Goal: Task Accomplishment & Management: Complete application form

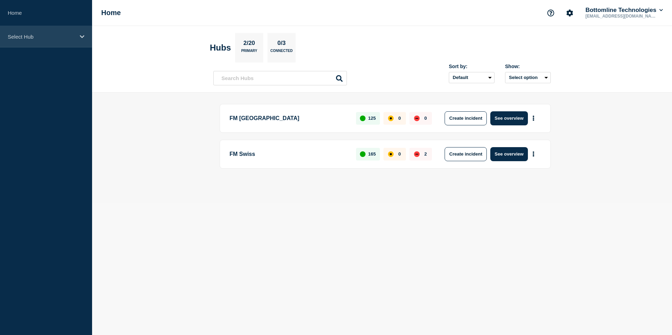
click at [68, 34] on p "Select Hub" at bounding box center [41, 37] width 67 height 6
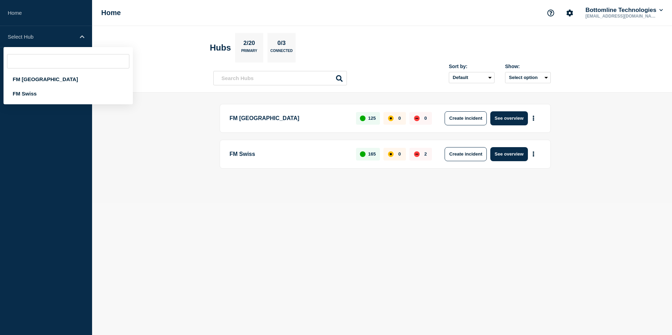
drag, startPoint x: 417, startPoint y: 33, endPoint x: 412, endPoint y: 32, distance: 5.0
click at [415, 32] on header "Hubs 2/20 Primary 0/3 Connected Sort by: Default Last added Last updated Most a…" at bounding box center [382, 59] width 580 height 67
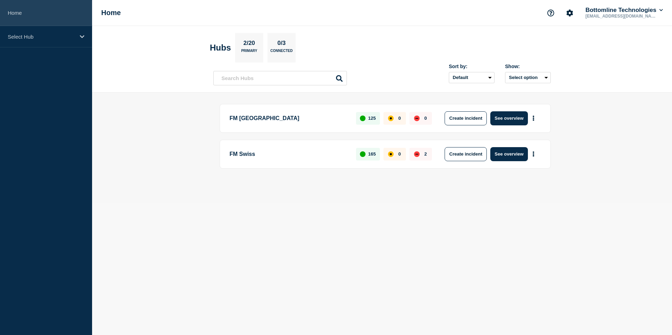
click at [20, 15] on link "Home" at bounding box center [46, 13] width 92 height 26
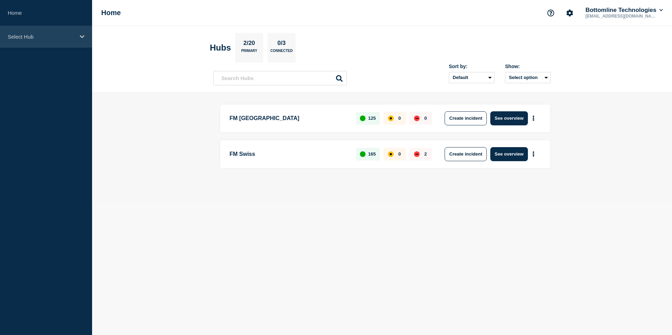
click at [33, 40] on div "Select Hub" at bounding box center [46, 36] width 92 height 21
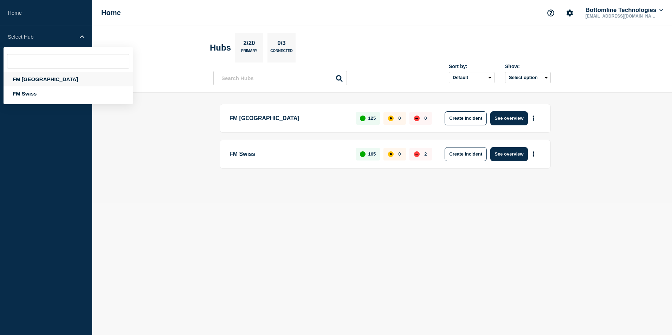
click at [41, 77] on div "FM [GEOGRAPHIC_DATA]" at bounding box center [68, 79] width 129 height 14
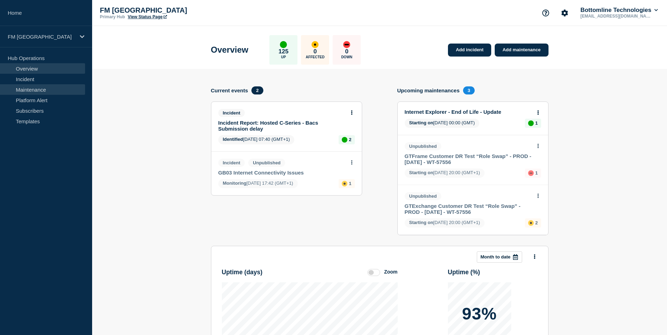
click at [39, 89] on link "Maintenance" at bounding box center [42, 89] width 85 height 11
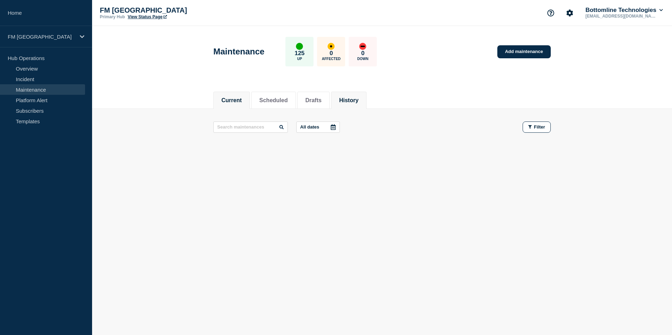
click at [359, 102] on button "History" at bounding box center [348, 100] width 19 height 6
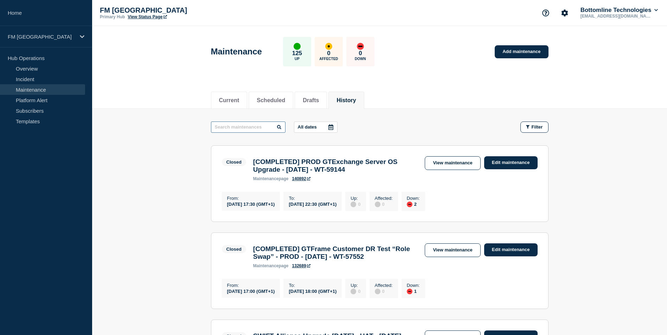
click at [232, 128] on input "text" at bounding box center [248, 127] width 75 height 11
type input "crest"
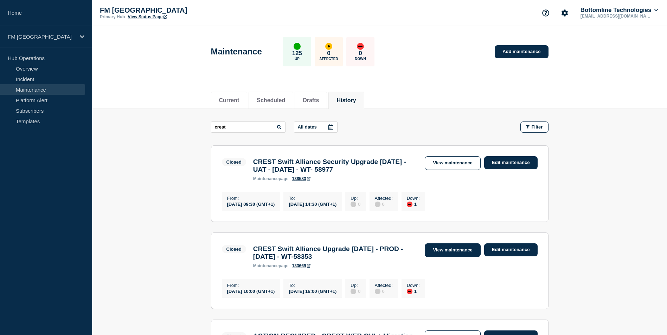
click at [447, 255] on link "View maintenance" at bounding box center [453, 251] width 56 height 14
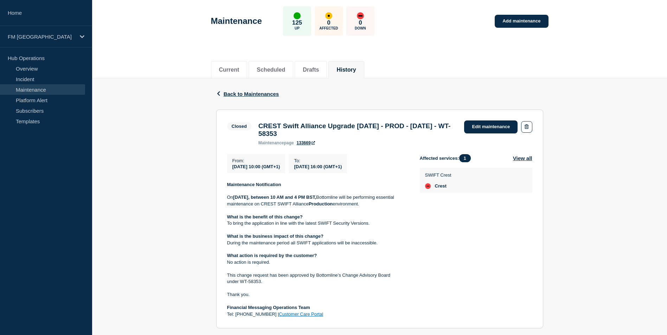
scroll to position [47, 0]
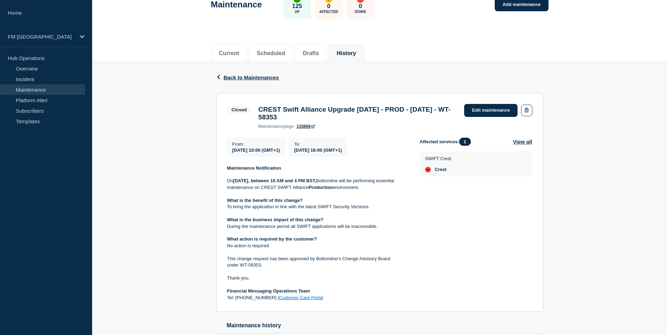
drag, startPoint x: 346, startPoint y: 121, endPoint x: 258, endPoint y: 113, distance: 89.0
click at [256, 113] on div "CREST Swift Alliance Upgrade 7.7.70 - PROD - 06/SEP/2025 - WT-58353 maintenance…" at bounding box center [358, 117] width 206 height 23
drag, startPoint x: 258, startPoint y: 113, endPoint x: 279, endPoint y: 111, distance: 21.8
copy h3 "CREST Swift Alliance Upgrade 7.7.70 - PROD - 06/SEP/2025 - WT-58353"
click at [229, 184] on p "On Saturday, 6th September, between 10 AM and 4 PM BST, Bottomline will be perf…" at bounding box center [317, 184] width 181 height 13
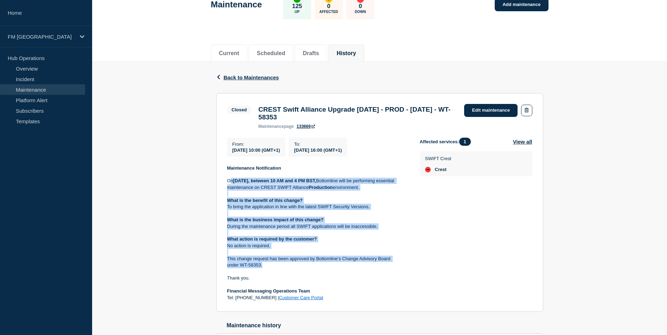
drag, startPoint x: 229, startPoint y: 183, endPoint x: 306, endPoint y: 268, distance: 114.2
click at [306, 268] on div "Maintenance Notification On Saturday, 6th September, between 10 AM and 4 PM BST…" at bounding box center [317, 233] width 181 height 136
drag, startPoint x: 306, startPoint y: 268, endPoint x: 218, endPoint y: 172, distance: 130.1
click at [218, 172] on section "Closed CREST Swift Alliance Upgrade 7.7.70 - PROD - 06/SEP/2025 - WT-58353 main…" at bounding box center [379, 202] width 327 height 219
drag, startPoint x: 218, startPoint y: 172, endPoint x: 245, endPoint y: 174, distance: 27.1
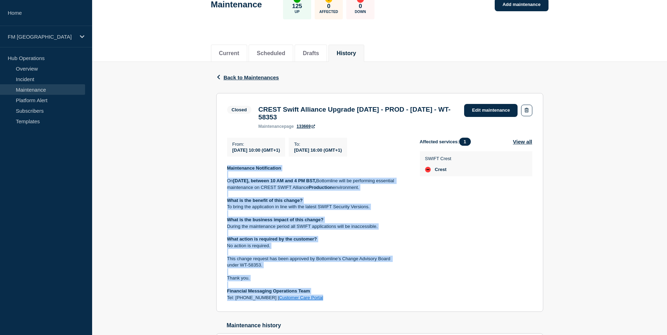
copy div "Maintenance Notification On Saturday, 6th September, between 10 AM and 4 PM BST…"
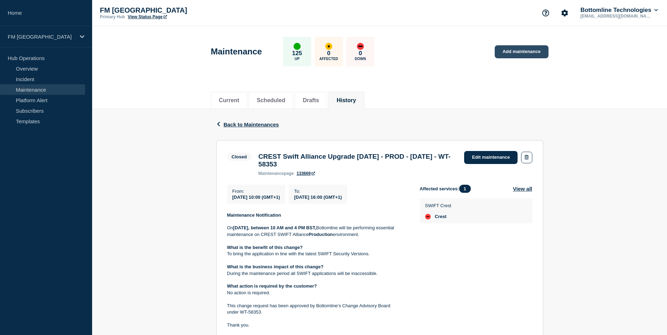
click at [521, 57] on link "Add maintenance" at bounding box center [521, 51] width 53 height 13
click at [522, 53] on link "Add maintenance" at bounding box center [521, 51] width 53 height 13
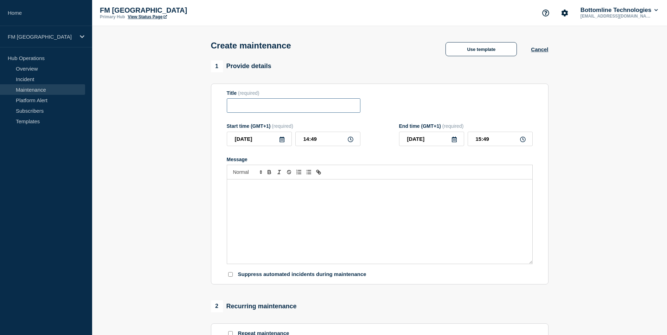
click at [250, 109] on input "Title" at bounding box center [294, 105] width 134 height 14
paste input "CREST Swift Alliance Upgrade 7.7.70 - PROD - 06/SEP/2025 - WT-58353"
drag, startPoint x: 339, startPoint y: 106, endPoint x: 367, endPoint y: 107, distance: 28.1
click at [366, 107] on div "Title (required) CREST Swift Alliance Upgrade 7.7.70 - PROD - 06/SEP/2025 - WT-…" at bounding box center [380, 101] width 306 height 23
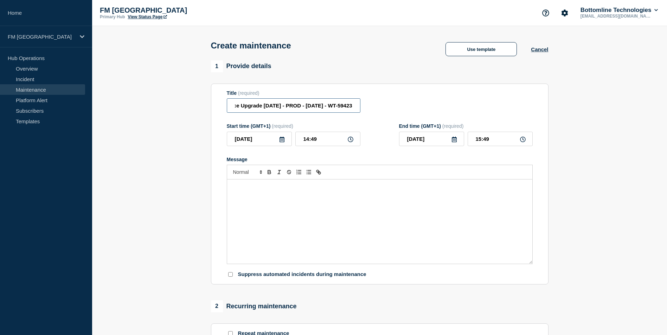
click at [295, 105] on input "CREST Swift Alliance Upgrade 7.7.70 - PROD - 06/SEP/2025 - WT-59423" at bounding box center [294, 105] width 134 height 14
drag, startPoint x: 292, startPoint y: 106, endPoint x: 297, endPoint y: 107, distance: 4.4
click at [297, 107] on input "CREST Swift Alliance Upgrade 7.7.70 - PROD - 06/SEP/2025 - WT-59423" at bounding box center [294, 105] width 134 height 14
click at [270, 105] on input "CREST Swift Alliance Upgrade 7.7.70 - PROD - 27/SEP/2025 - WT-59423" at bounding box center [294, 105] width 134 height 14
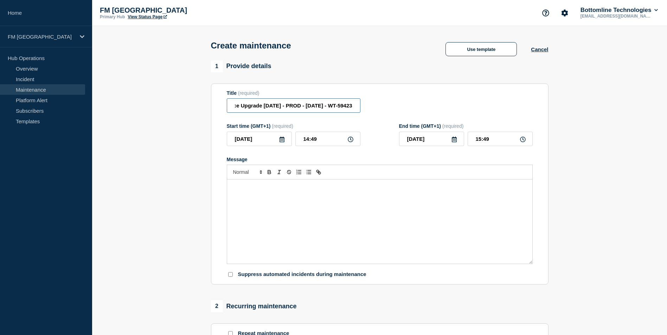
scroll to position [0, 0]
drag, startPoint x: 308, startPoint y: 106, endPoint x: 195, endPoint y: 108, distance: 113.2
click at [195, 108] on section "1 Provide details Title (required) CREST Swift Alliance Upgrade 7.7.71 - PROD -…" at bounding box center [379, 304] width 575 height 488
type input "CREST Swift Alliance Upgrade 7.7.71 - PROD - 27/SEP/2025 - WT-59423"
click at [351, 142] on icon at bounding box center [351, 140] width 6 height 6
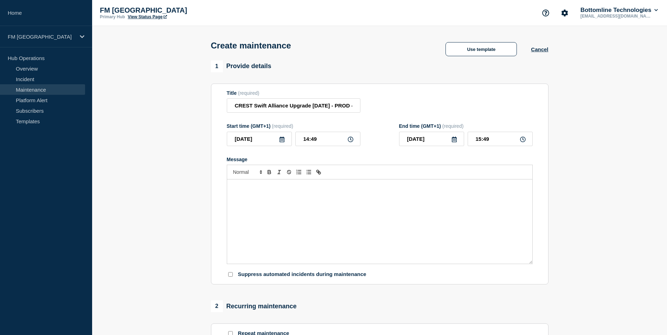
drag, startPoint x: 351, startPoint y: 142, endPoint x: 322, endPoint y: 141, distance: 29.2
click at [347, 141] on div "14:49" at bounding box center [327, 139] width 65 height 14
drag, startPoint x: 303, startPoint y: 140, endPoint x: 318, endPoint y: 140, distance: 15.5
click at [318, 140] on input "14:49" at bounding box center [327, 139] width 65 height 14
type input "09:00"
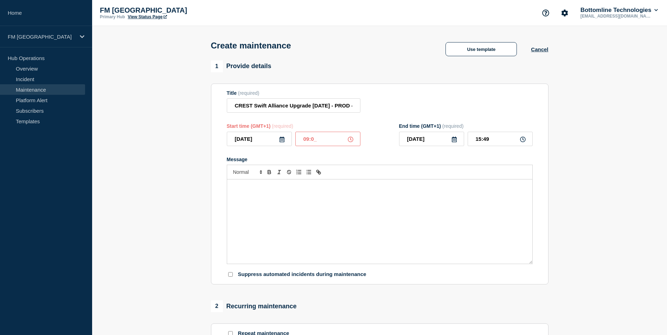
type input "10:00"
click at [284, 141] on icon at bounding box center [281, 140] width 5 height 6
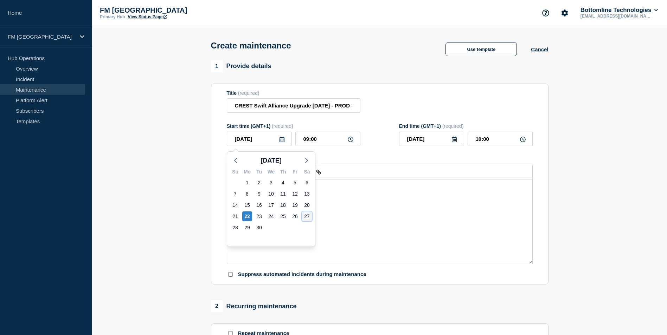
click at [307, 217] on div "27" at bounding box center [307, 217] width 10 height 10
type input "2025-09-27"
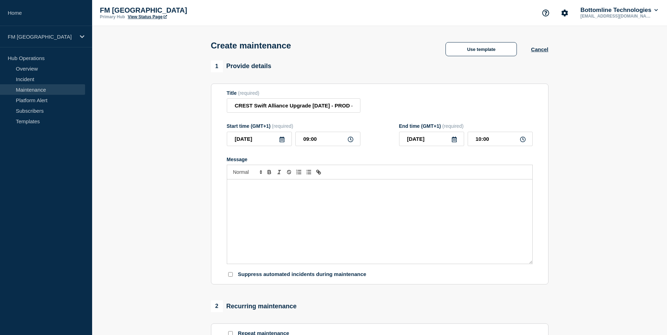
click at [361, 160] on div "Message" at bounding box center [380, 160] width 306 height 6
drag, startPoint x: 493, startPoint y: 141, endPoint x: 438, endPoint y: 141, distance: 54.8
click at [439, 141] on div "2025-09-27 10:00" at bounding box center [466, 139] width 134 height 14
type input "14:00"
click at [482, 92] on div "Title (required) CREST Swift Alliance Upgrade 7.7.71 - PROD - 27/SEP/2025 - WT-…" at bounding box center [380, 101] width 306 height 23
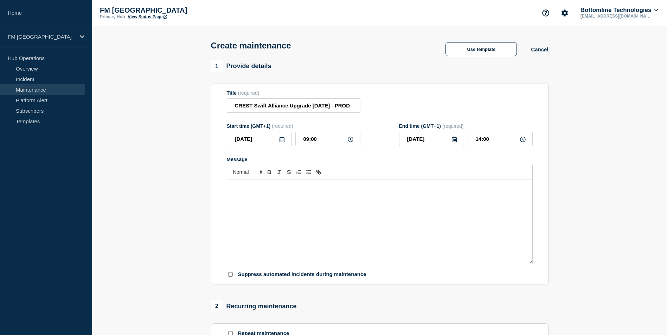
click at [270, 195] on div "Message" at bounding box center [379, 222] width 305 height 84
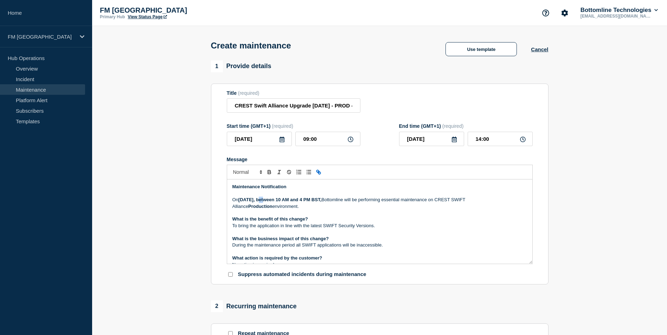
click at [264, 201] on strong "Saturday, 6th September, between 10 AM and 4 PM BST," at bounding box center [279, 199] width 83 height 5
click at [264, 202] on strong "Saturday, 6th September, between 10 AM and 4 PM BST," at bounding box center [279, 199] width 83 height 5
drag, startPoint x: 318, startPoint y: 201, endPoint x: 322, endPoint y: 201, distance: 4.6
click at [321, 201] on strong "Saturday, 27th September, between 10 AM and 4 PM BST," at bounding box center [279, 199] width 83 height 5
click at [321, 201] on strong "Saturday, 27th September, between 09 AM and 4 PM BST," at bounding box center [279, 199] width 83 height 5
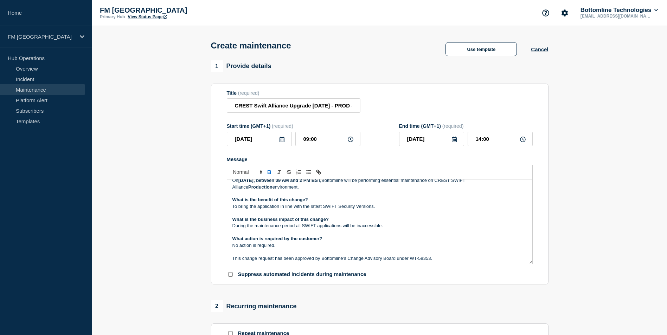
scroll to position [35, 0]
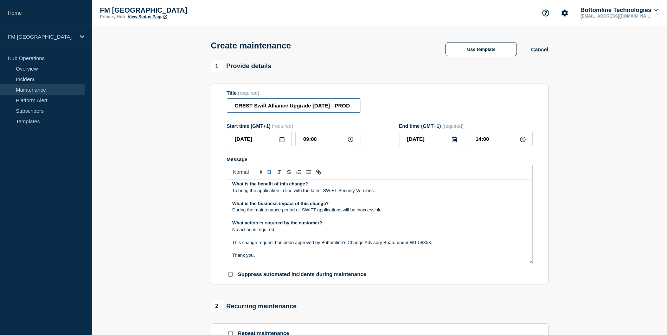
click at [318, 104] on input "CREST Swift Alliance Upgrade 7.7.71 - PROD - 27/SEP/2025 - WT-59423" at bounding box center [294, 105] width 134 height 14
drag, startPoint x: 327, startPoint y: 106, endPoint x: 375, endPoint y: 107, distance: 47.8
click at [375, 107] on div "Title (required) CREST Swift Alliance Upgrade 7.7.71 - PROD - 27/SEP/2025 - WT-…" at bounding box center [380, 101] width 306 height 23
click at [341, 107] on input "CREST Swift Alliance Upgrade 7.7.71 - PROD - 27/SEP/2025 - WT-59423" at bounding box center [294, 105] width 134 height 14
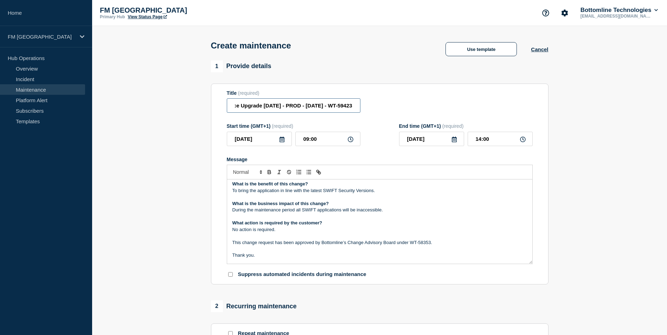
drag, startPoint x: 337, startPoint y: 106, endPoint x: 362, endPoint y: 106, distance: 25.0
click at [362, 106] on div "Title (required) CREST Swift Alliance Upgrade 7.7.71 - PROD - 27/SEP/2025 - WT-…" at bounding box center [380, 101] width 306 height 23
drag, startPoint x: 419, startPoint y: 244, endPoint x: 447, endPoint y: 244, distance: 28.1
click at [447, 244] on p "This change request has been approved by Bottomline’s Change Advisory Board und…" at bounding box center [379, 243] width 295 height 6
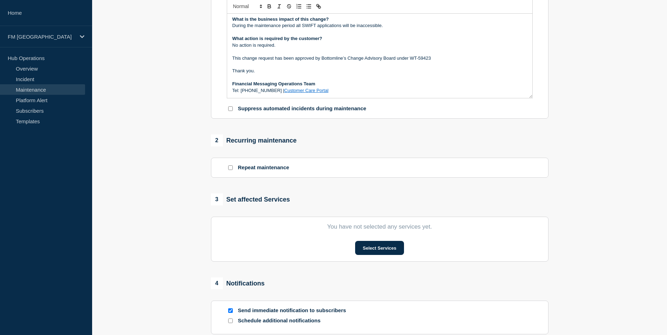
scroll to position [176, 0]
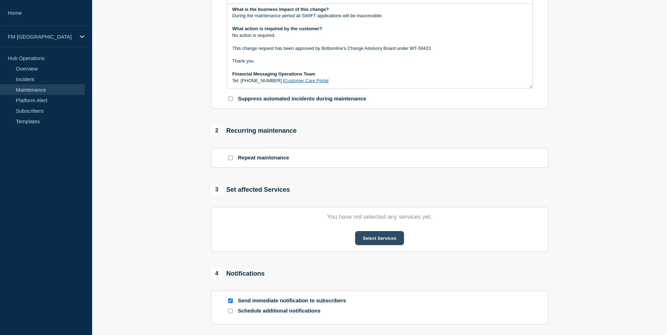
click at [369, 241] on button "Select Services" at bounding box center [379, 238] width 49 height 14
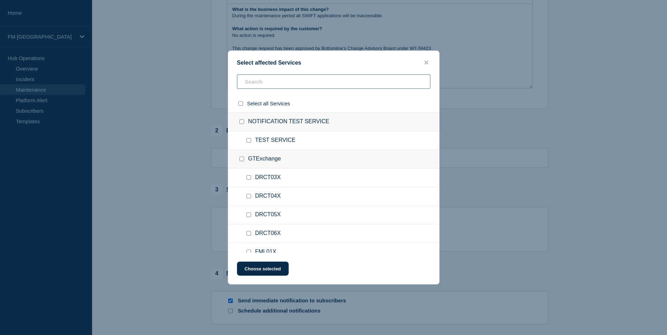
click at [269, 81] on input "text" at bounding box center [333, 82] width 193 height 14
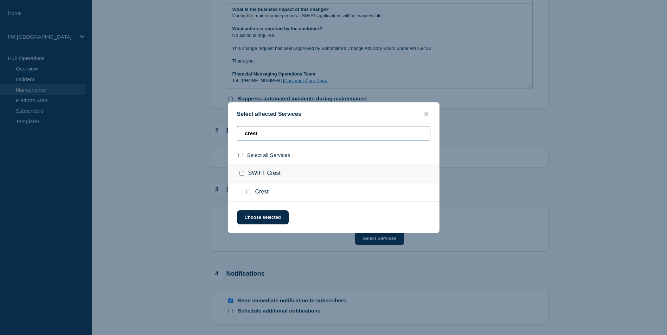
type input "crest"
click at [241, 173] on input "SWIFT Crest checkbox" at bounding box center [241, 173] width 5 height 5
checkbox input "true"
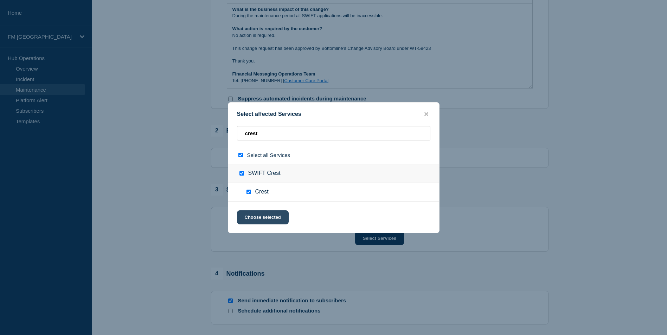
click at [253, 218] on button "Choose selected" at bounding box center [263, 218] width 52 height 14
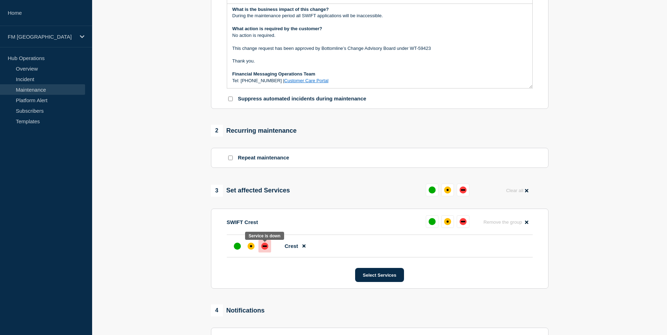
click at [263, 247] on div "down" at bounding box center [265, 246] width 4 height 1
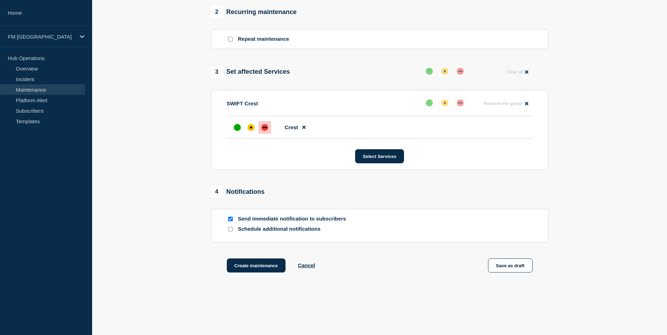
scroll to position [315, 0]
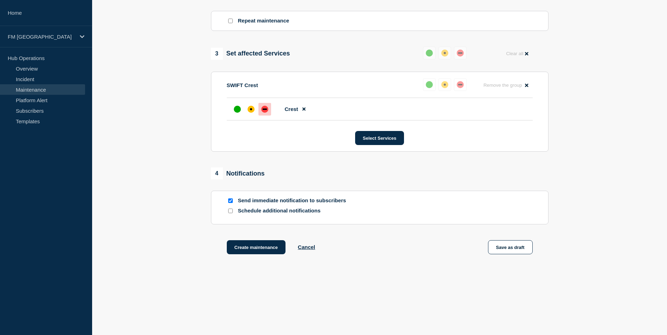
click at [229, 201] on input "Send immediate notification to subscribers" at bounding box center [230, 201] width 5 height 5
checkbox input "false"
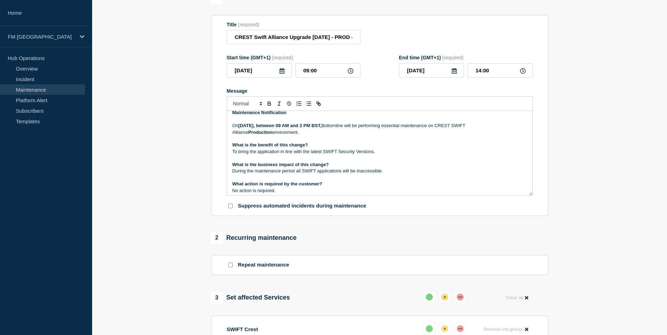
scroll to position [0, 0]
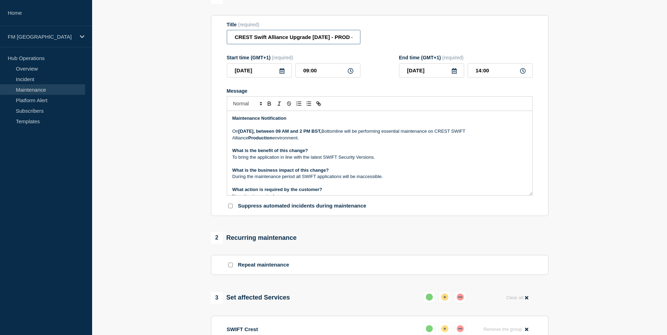
click at [290, 39] on input "CREST Swift Alliance Upgrade 7.7.71 - PROD - 27/SEP/2025 - WT-59423" at bounding box center [294, 37] width 134 height 14
type input "CREST Swift Alliance Security Upgrade [DATE] - PROD - [DATE] - WT-59423"
click at [299, 22] on section "Title (required) CREST Swift Alliance Security Upgrade 7.7.71 - PROD - 27/SEP/2…" at bounding box center [379, 115] width 337 height 201
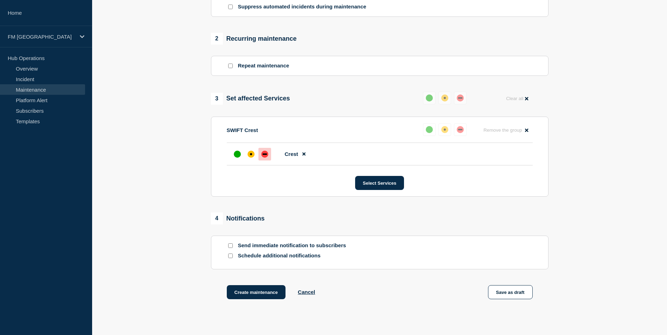
scroll to position [315, 0]
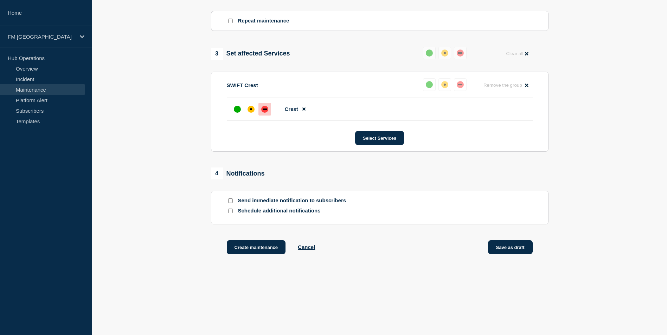
click at [511, 250] on button "Save as draft" at bounding box center [510, 247] width 45 height 14
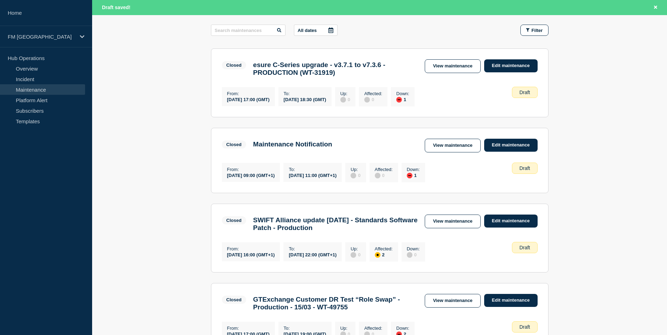
scroll to position [70, 0]
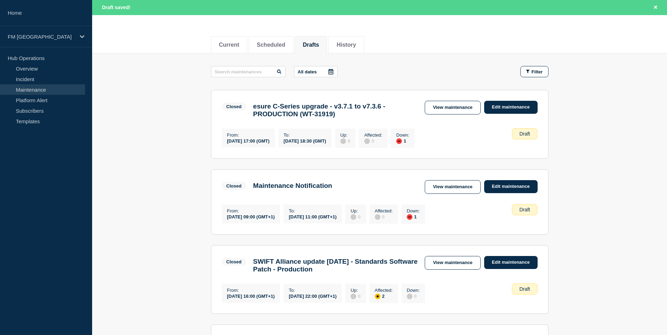
click at [321, 48] on li "Drafts" at bounding box center [311, 44] width 32 height 17
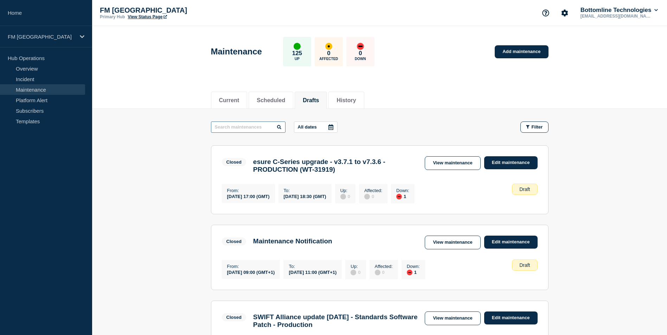
click at [232, 124] on input "text" at bounding box center [248, 127] width 75 height 11
type input "crest"
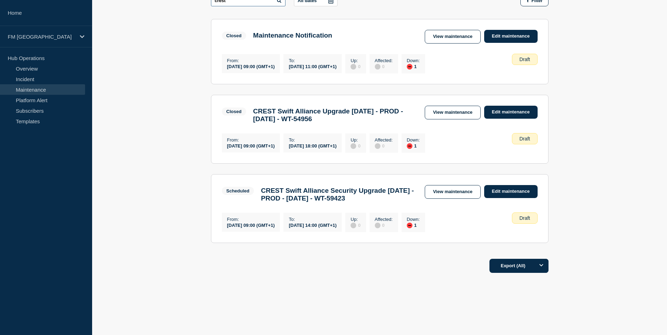
scroll to position [137, 0]
